Goal: Information Seeking & Learning: Check status

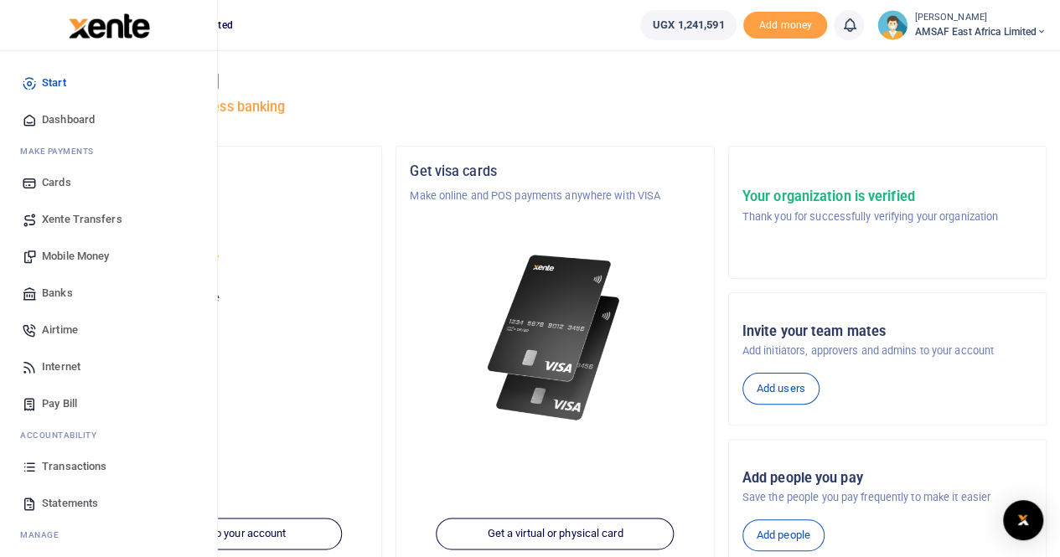
click at [75, 467] on span "Transactions" at bounding box center [74, 466] width 65 height 17
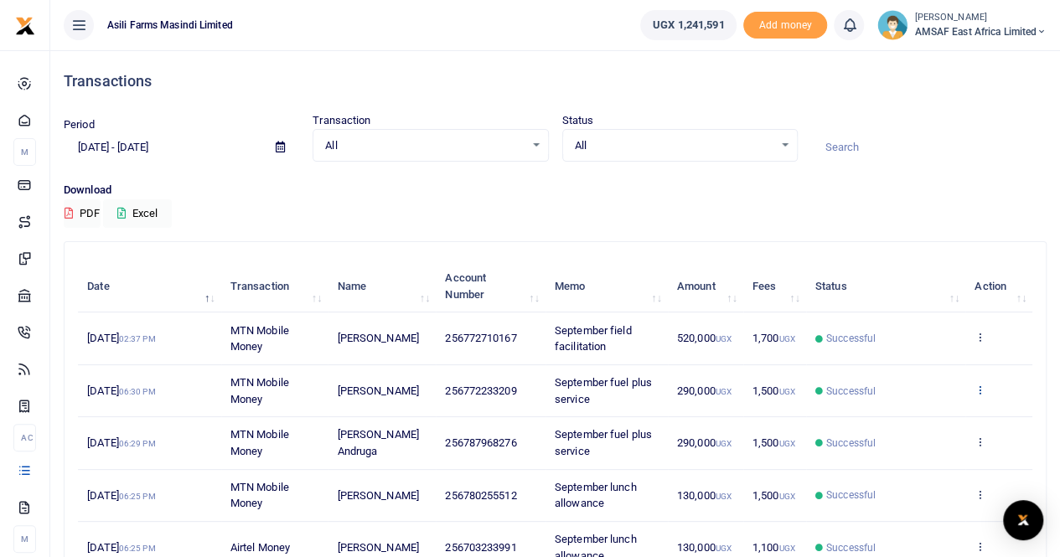
click at [981, 391] on icon at bounding box center [979, 390] width 11 height 12
click at [920, 413] on link "View details" at bounding box center [919, 417] width 132 height 23
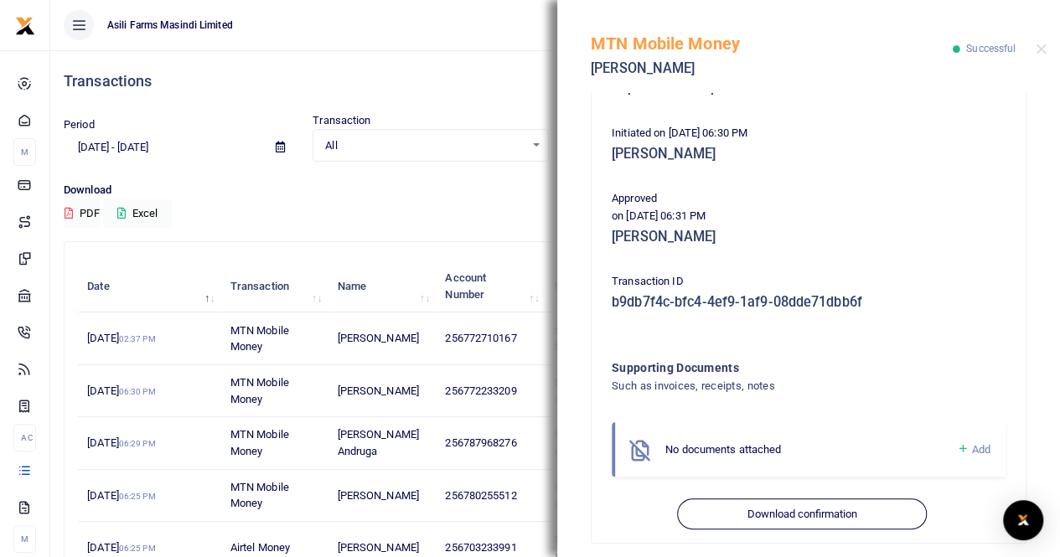
scroll to position [333, 0]
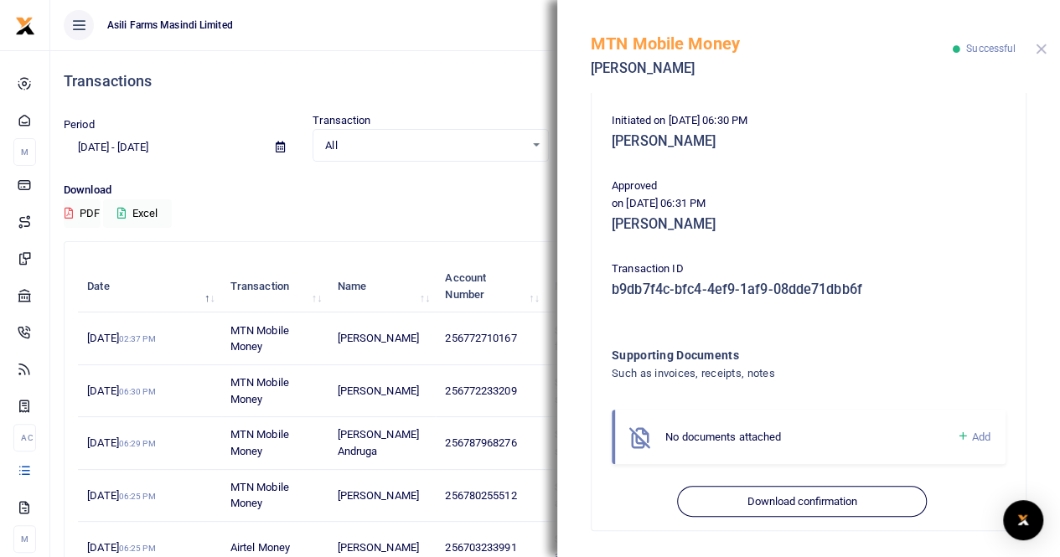
click at [1039, 48] on button "Close" at bounding box center [1041, 49] width 11 height 11
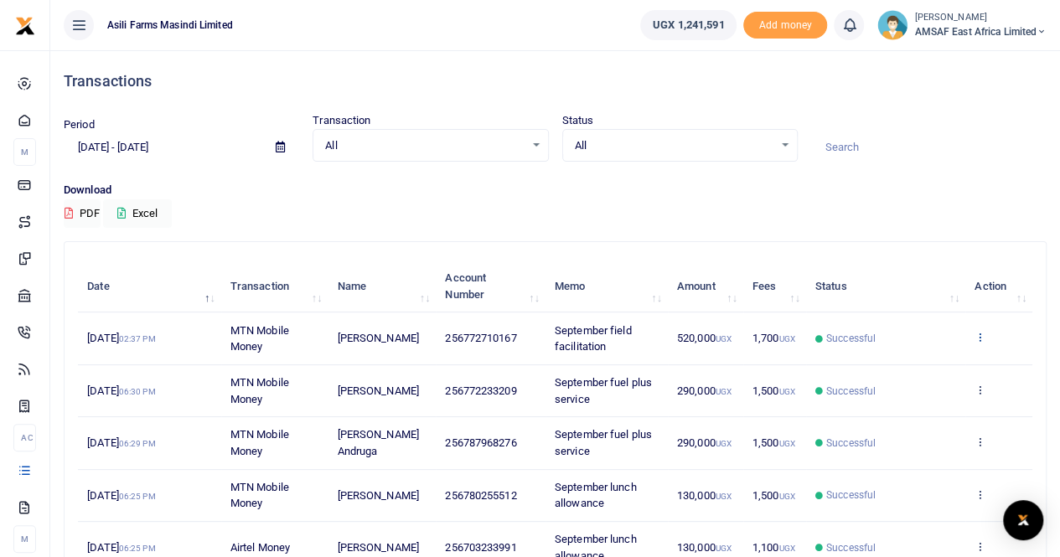
click at [983, 334] on icon at bounding box center [979, 337] width 11 height 12
click at [916, 369] on link "View details" at bounding box center [919, 365] width 132 height 23
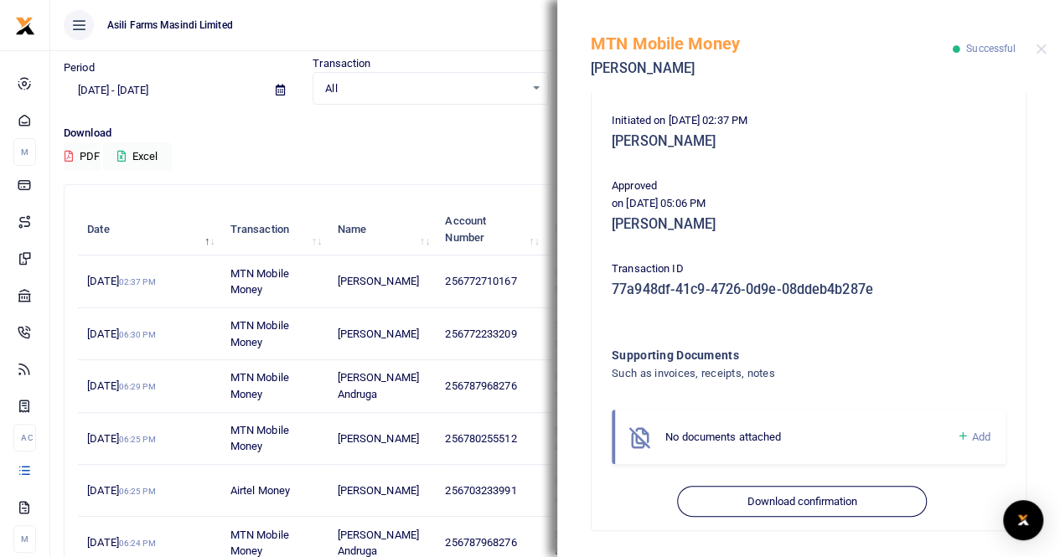
scroll to position [84, 0]
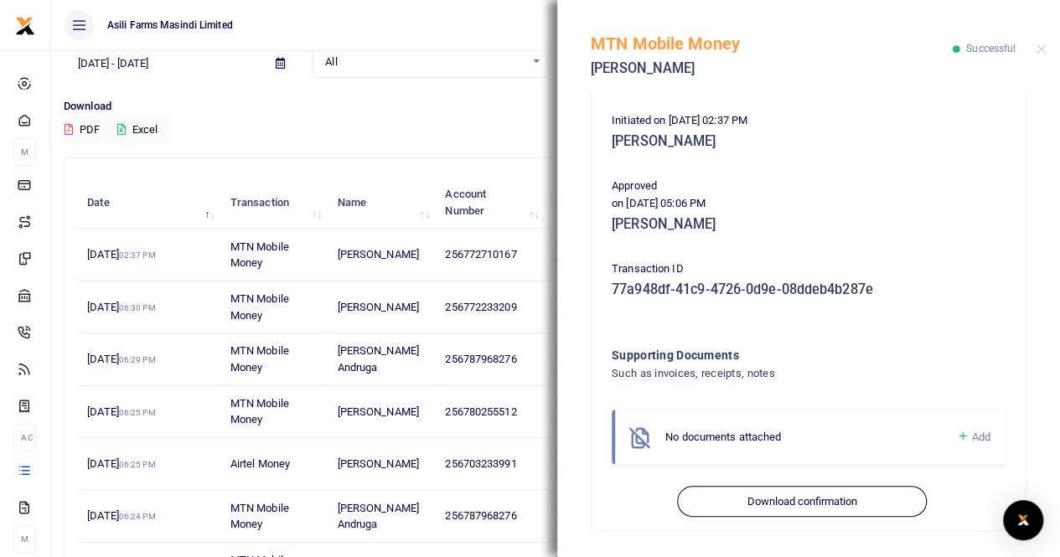
click at [956, 436] on icon at bounding box center [962, 436] width 13 height 15
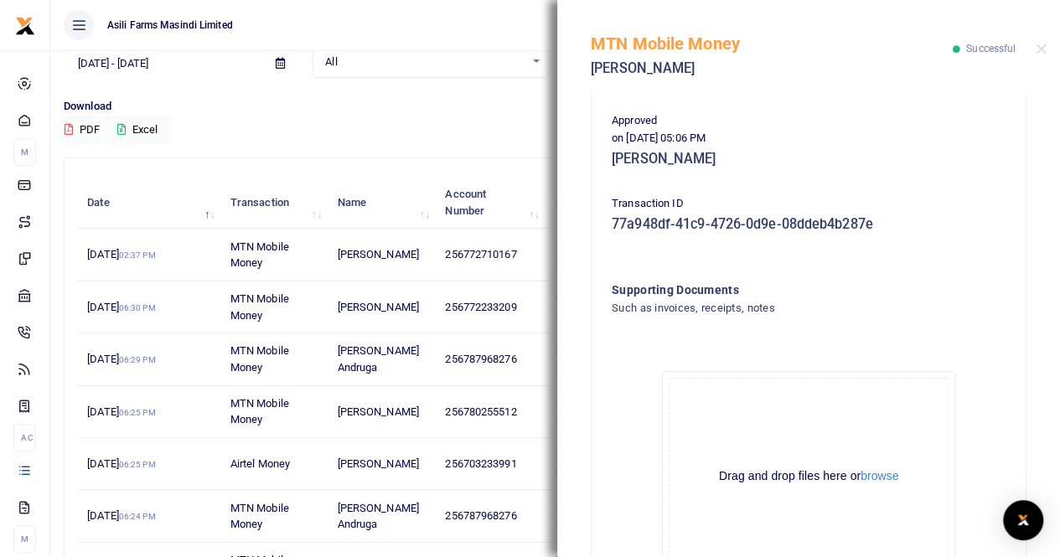
scroll to position [500, 0]
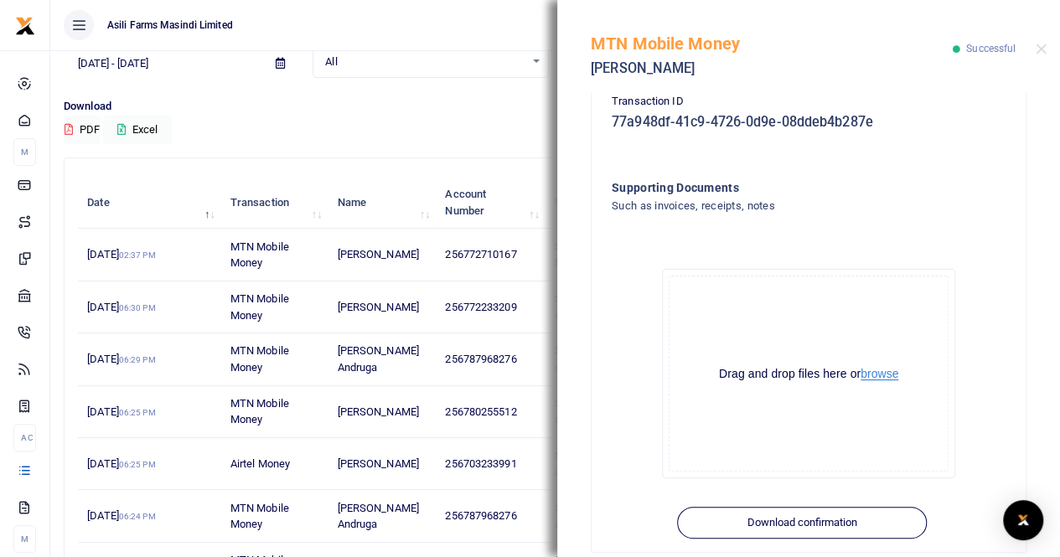
click at [875, 376] on button "browse" at bounding box center [879, 374] width 38 height 13
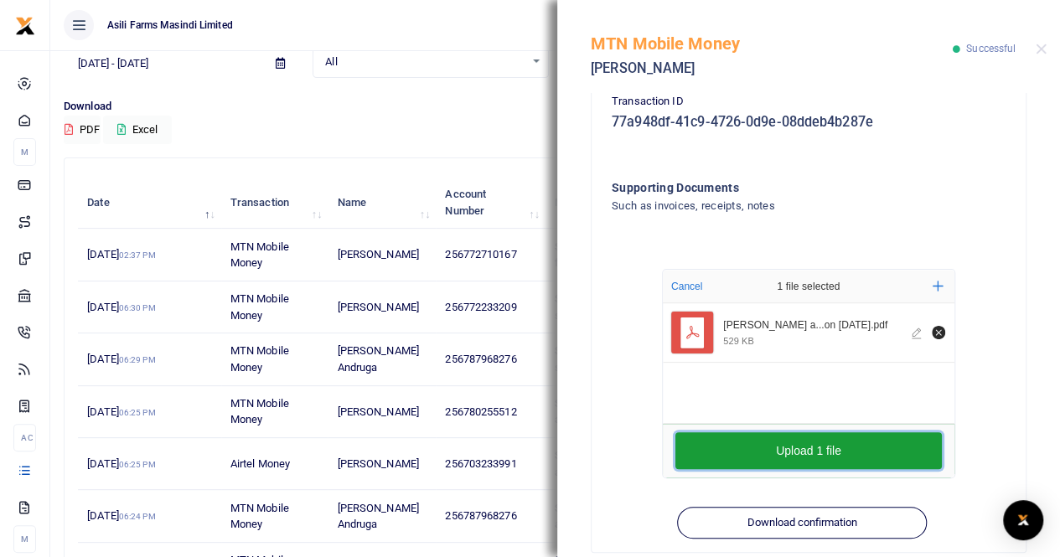
click at [811, 460] on button "Upload 1 file" at bounding box center [808, 450] width 266 height 37
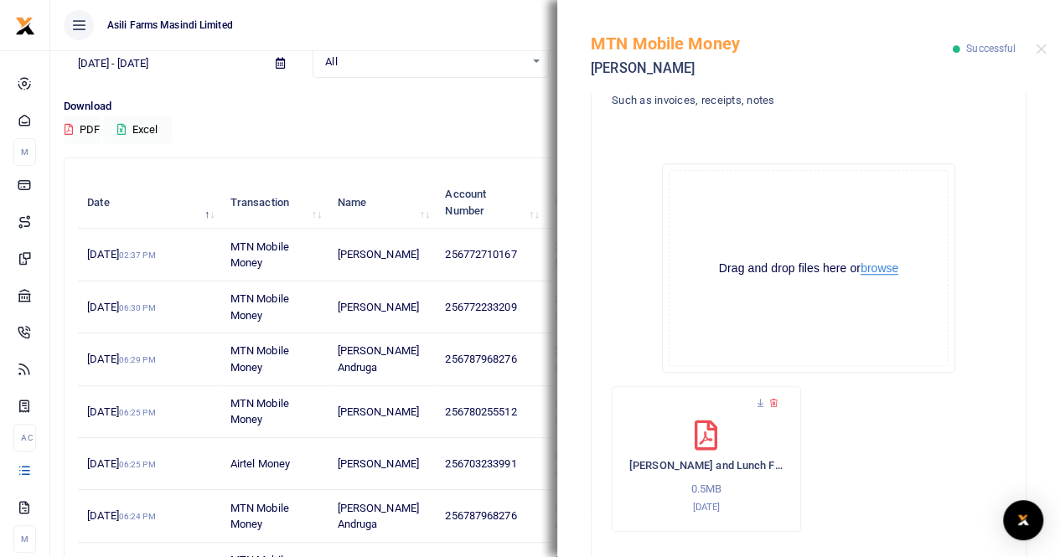
scroll to position [680, 0]
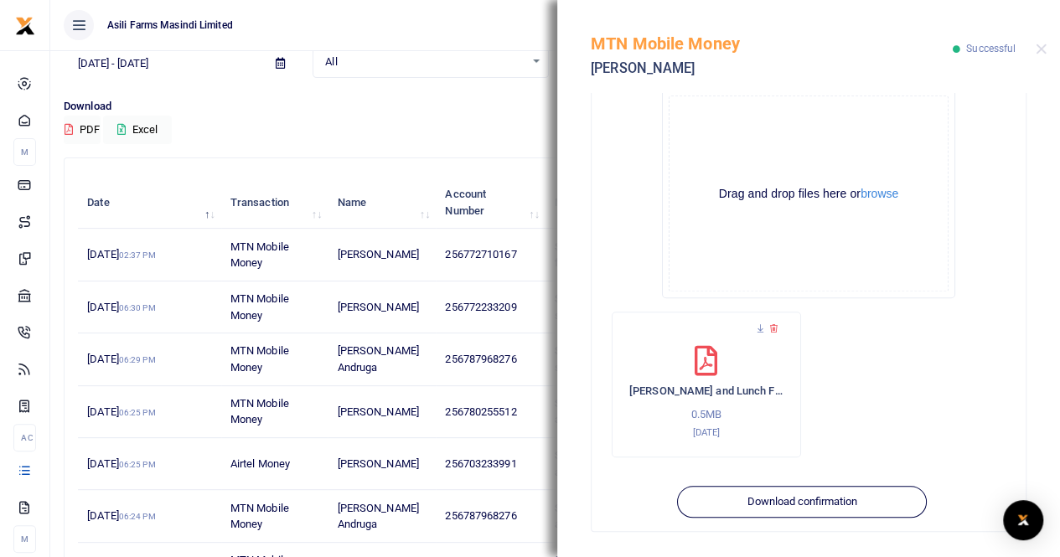
click at [468, 116] on div "Download PDF Excel" at bounding box center [555, 121] width 983 height 46
click at [1041, 46] on button "Close" at bounding box center [1041, 49] width 11 height 11
